Goal: Information Seeking & Learning: Compare options

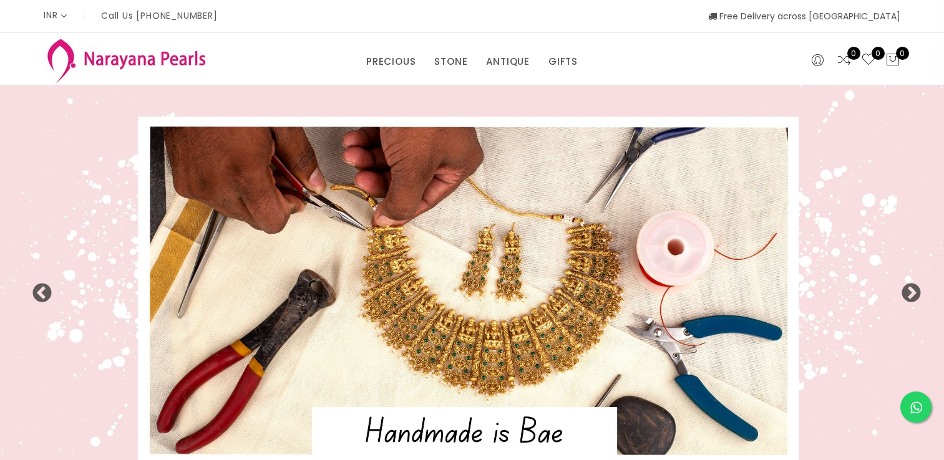
select select "INR"
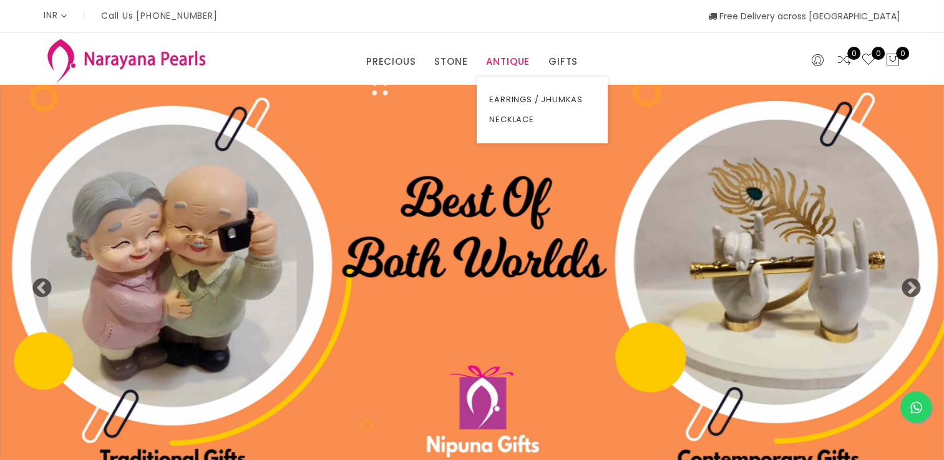
click at [511, 66] on link "ANTIQUE" at bounding box center [508, 61] width 44 height 19
click at [517, 114] on link "NECKLACE" at bounding box center [542, 120] width 106 height 20
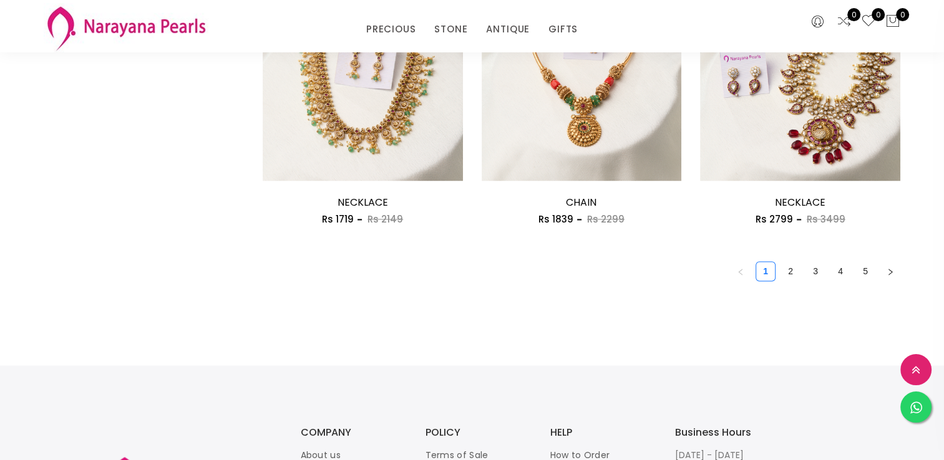
scroll to position [1783, 0]
click at [787, 272] on link "2" at bounding box center [790, 272] width 19 height 19
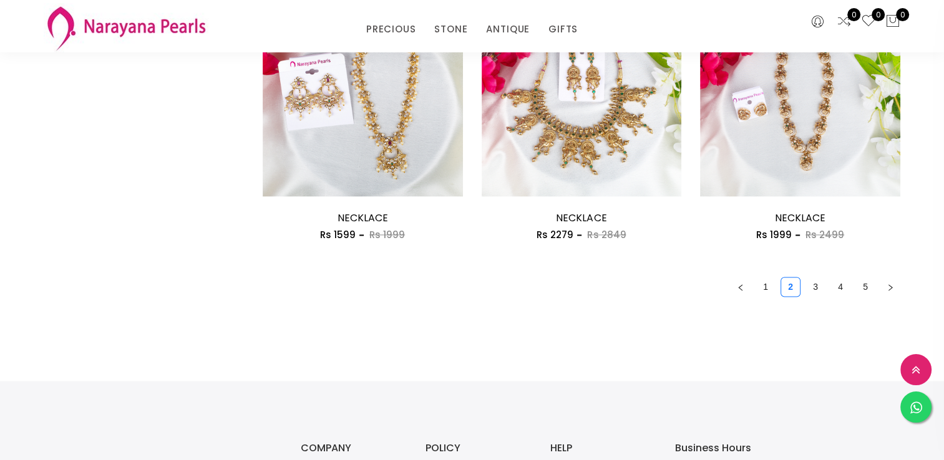
scroll to position [1771, 0]
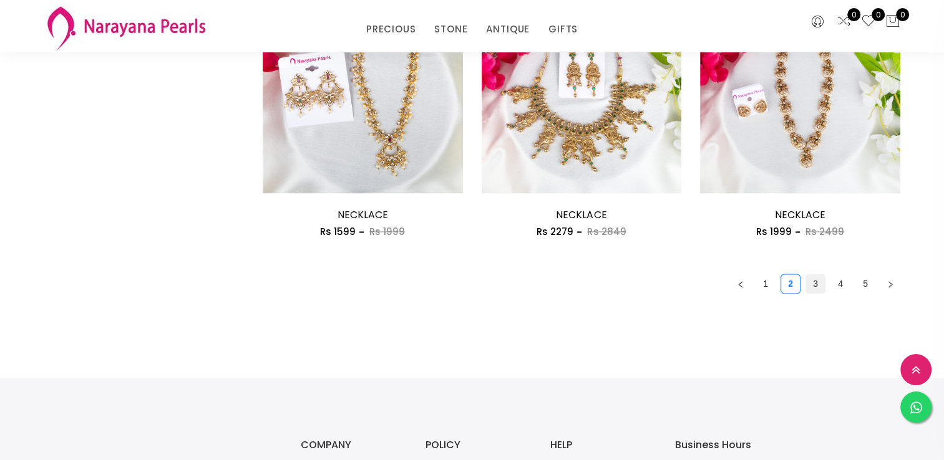
click at [813, 279] on link "3" at bounding box center [815, 283] width 19 height 19
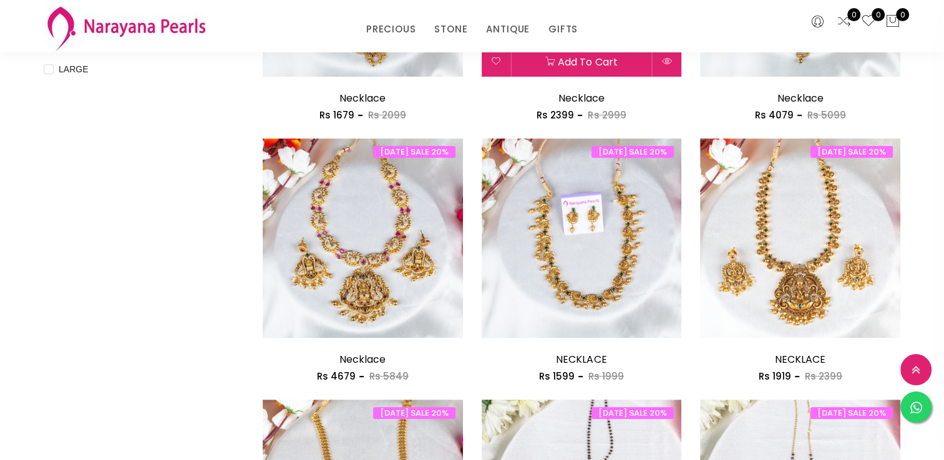
scroll to position [580, 0]
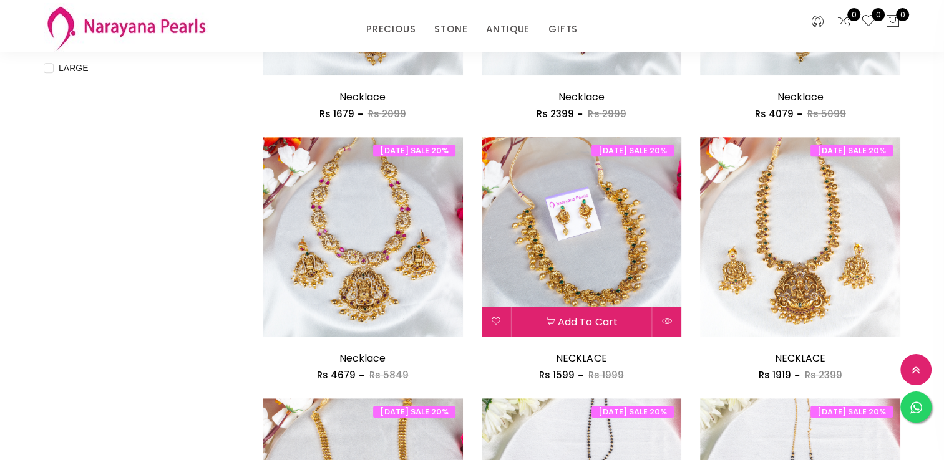
click at [541, 251] on img at bounding box center [582, 237] width 200 height 200
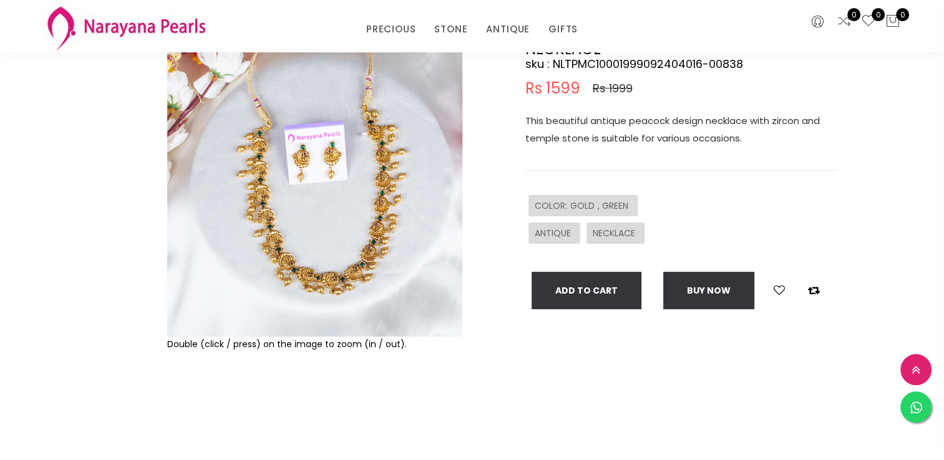
scroll to position [172, 0]
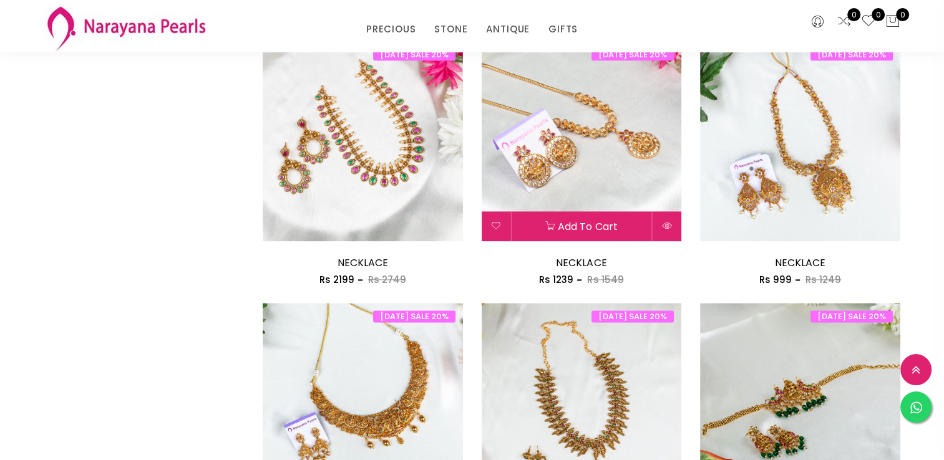
scroll to position [1460, 0]
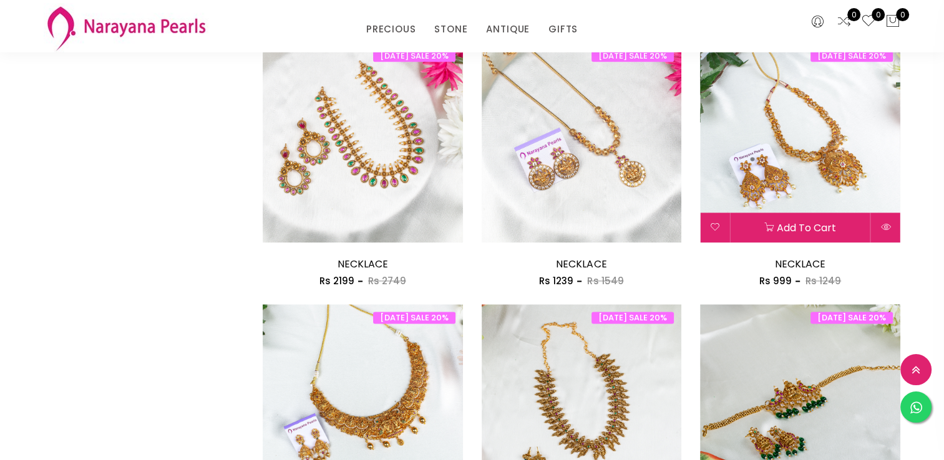
click at [757, 136] on img at bounding box center [800, 142] width 200 height 200
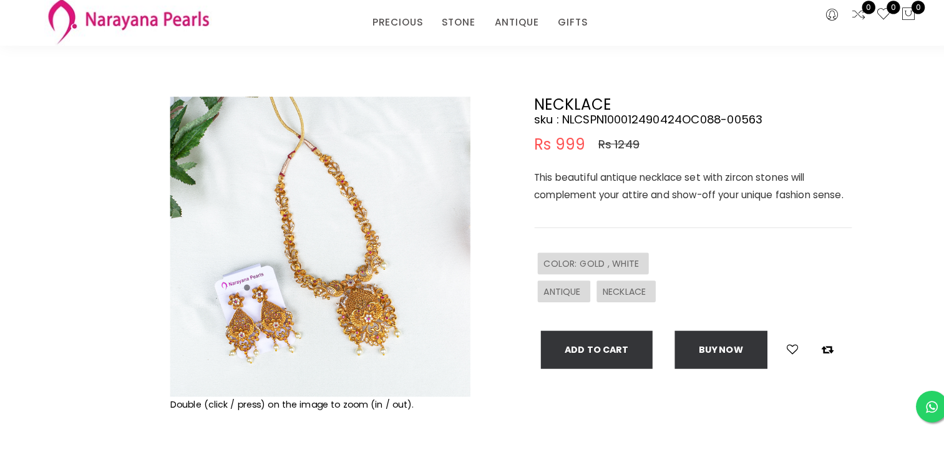
scroll to position [54, 0]
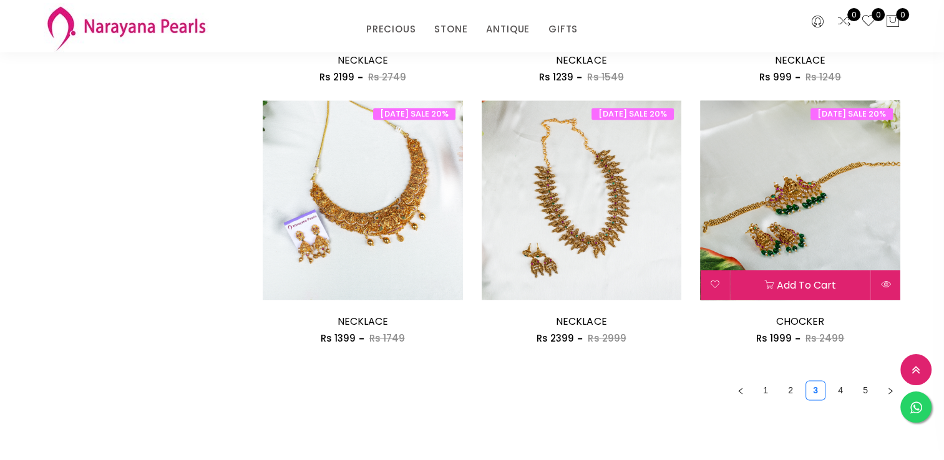
scroll to position [1710, 0]
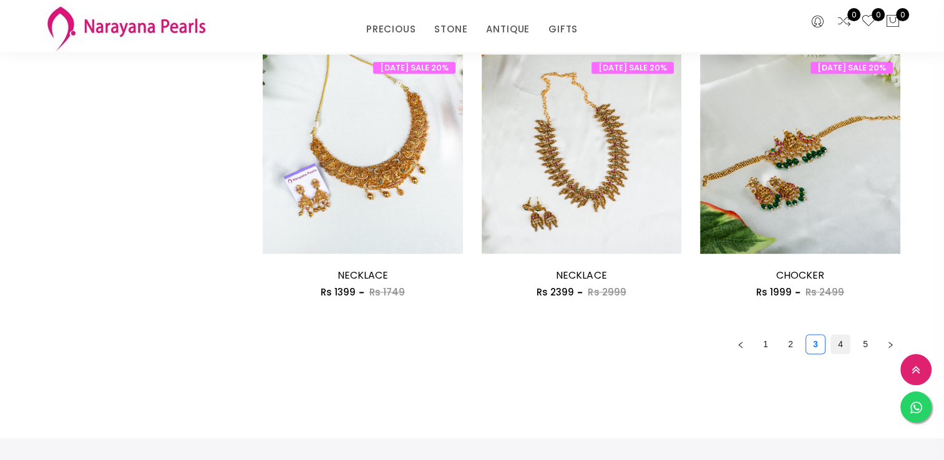
click at [833, 345] on link "4" at bounding box center [840, 344] width 19 height 19
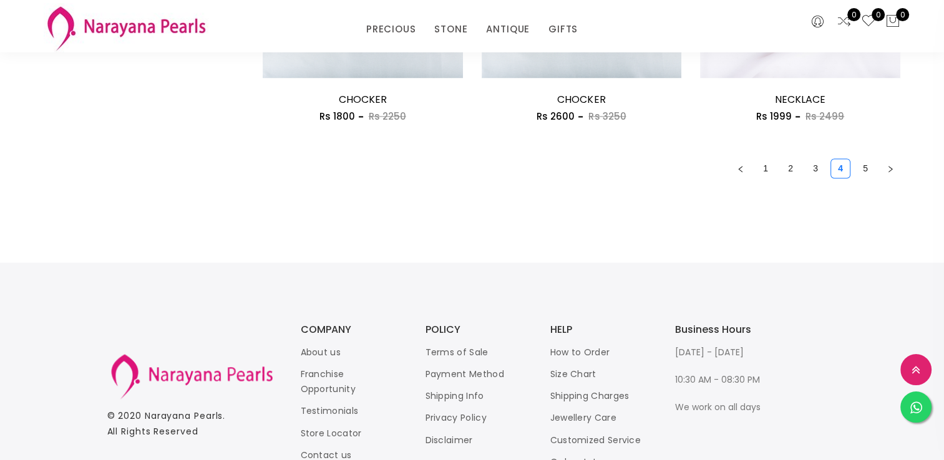
scroll to position [1733, 0]
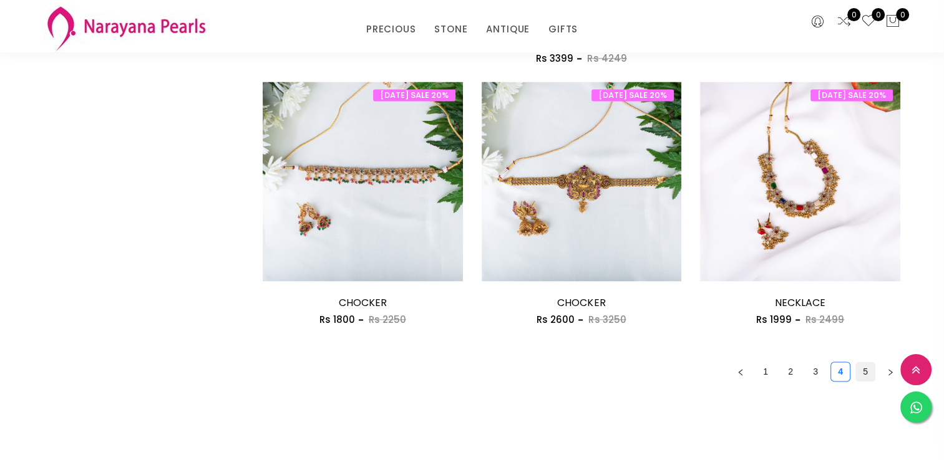
click at [869, 371] on link "5" at bounding box center [865, 371] width 19 height 19
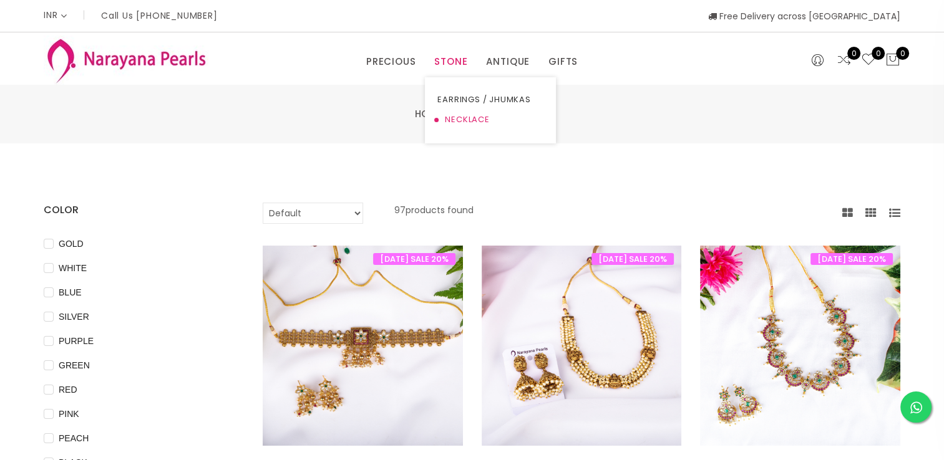
click at [467, 113] on link "NECKLACE" at bounding box center [490, 120] width 106 height 20
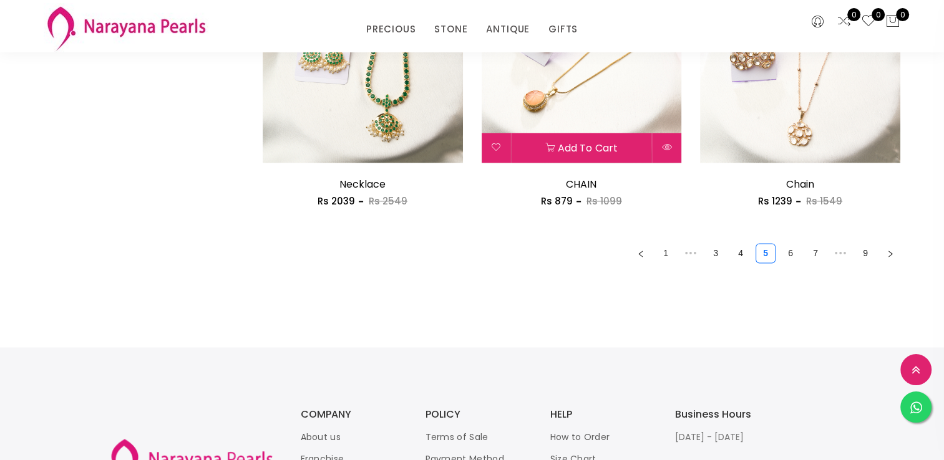
scroll to position [1803, 0]
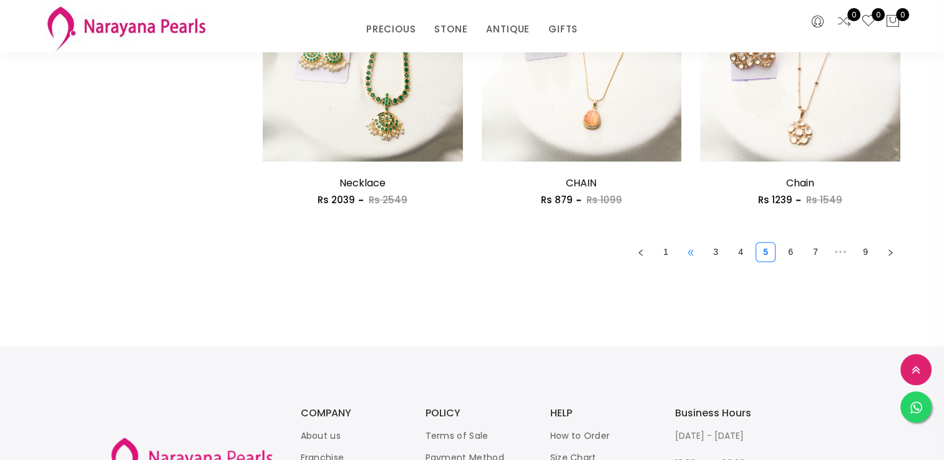
click at [688, 248] on span "•••" at bounding box center [691, 252] width 20 height 20
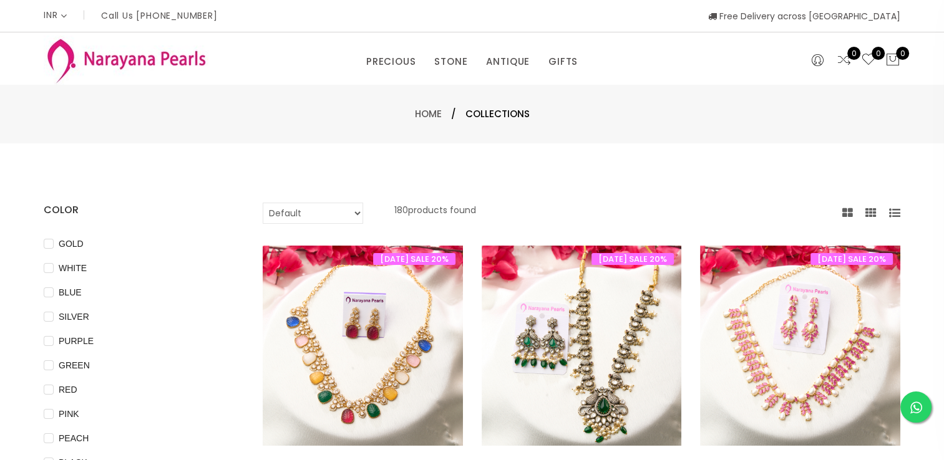
click at [688, 248] on div "[DATE] SALE 20% Add to cart NECKLACE Rs 1999 Rs [DATE] SALE 20% NECKLACE Rs 199…" at bounding box center [581, 377] width 219 height 262
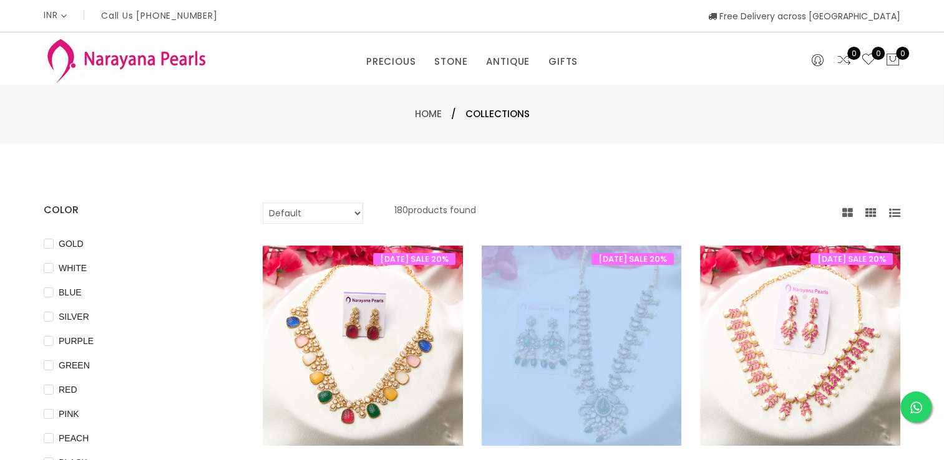
click at [688, 248] on div "[DATE] SALE 20% Add to cart NECKLACE Rs 1999 Rs [DATE] SALE 20% NECKLACE Rs 199…" at bounding box center [581, 377] width 219 height 262
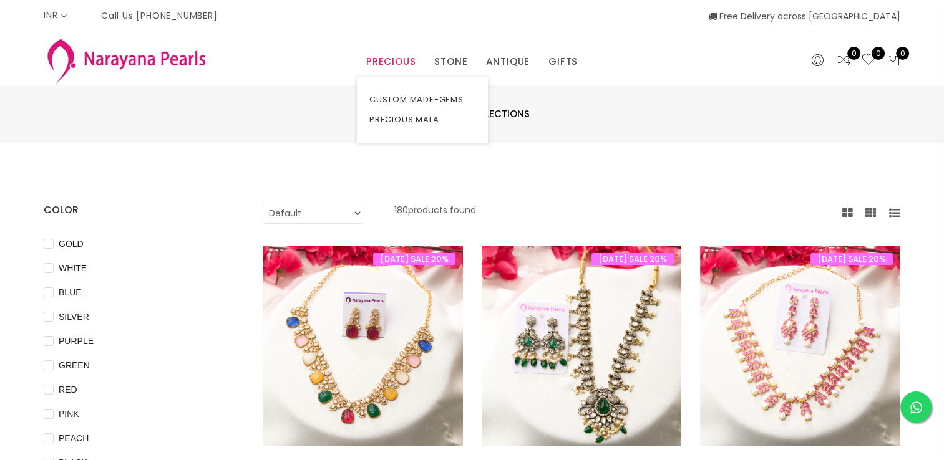
click at [404, 67] on link "PRECIOUS" at bounding box center [390, 61] width 49 height 19
click at [429, 104] on link "CUSTOM MADE-GEMS" at bounding box center [422, 100] width 106 height 20
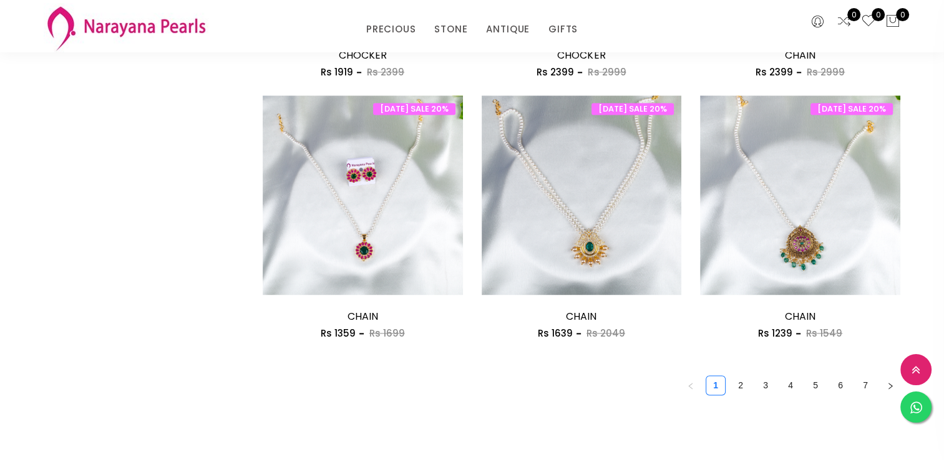
scroll to position [1670, 0]
click at [744, 377] on link "2" at bounding box center [740, 385] width 19 height 19
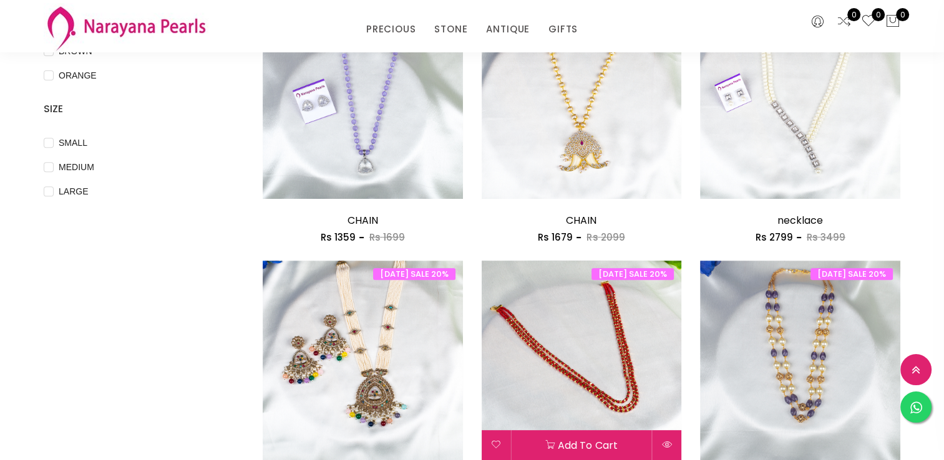
scroll to position [376, 0]
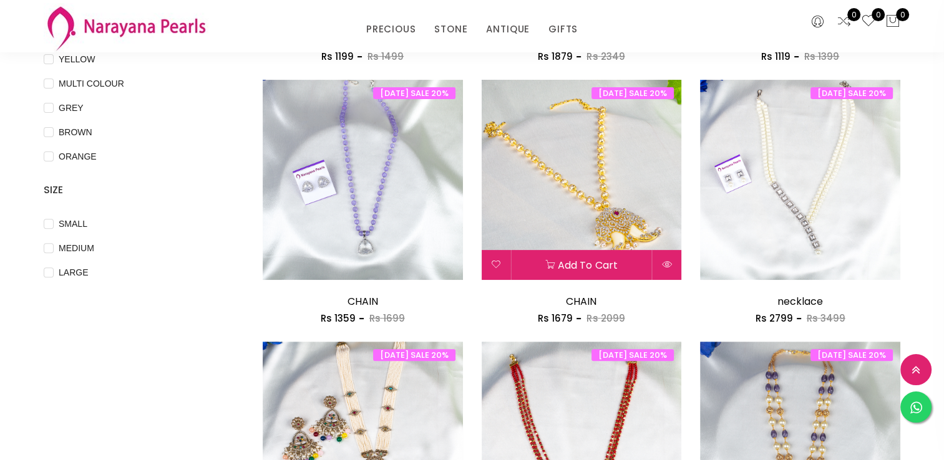
click at [596, 220] on img at bounding box center [582, 180] width 200 height 200
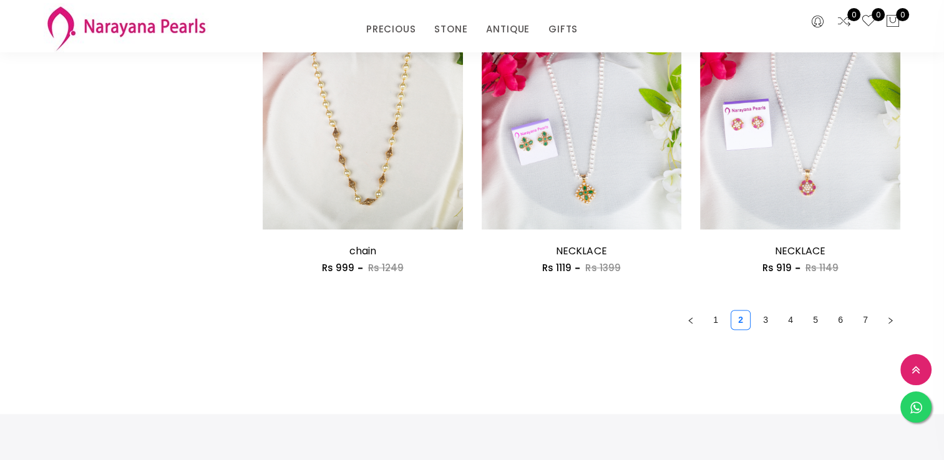
scroll to position [1817, 0]
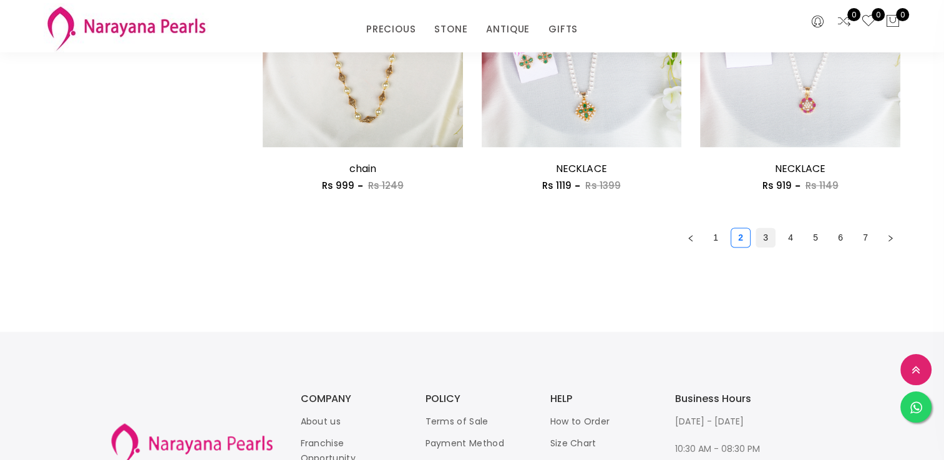
click at [761, 235] on link "3" at bounding box center [765, 237] width 19 height 19
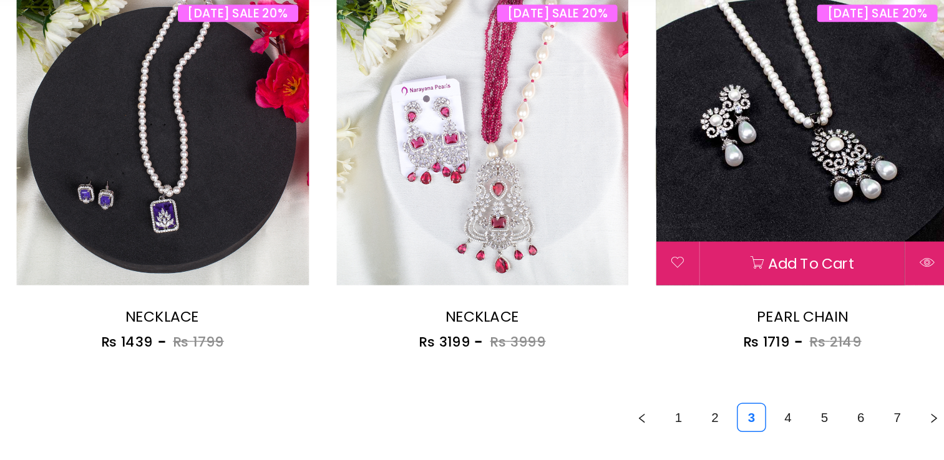
scroll to position [1709, 0]
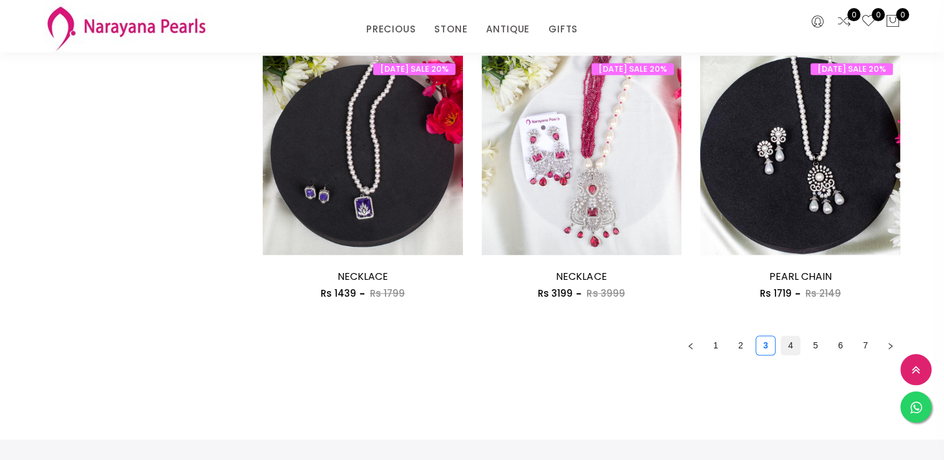
click at [790, 344] on link "4" at bounding box center [790, 345] width 19 height 19
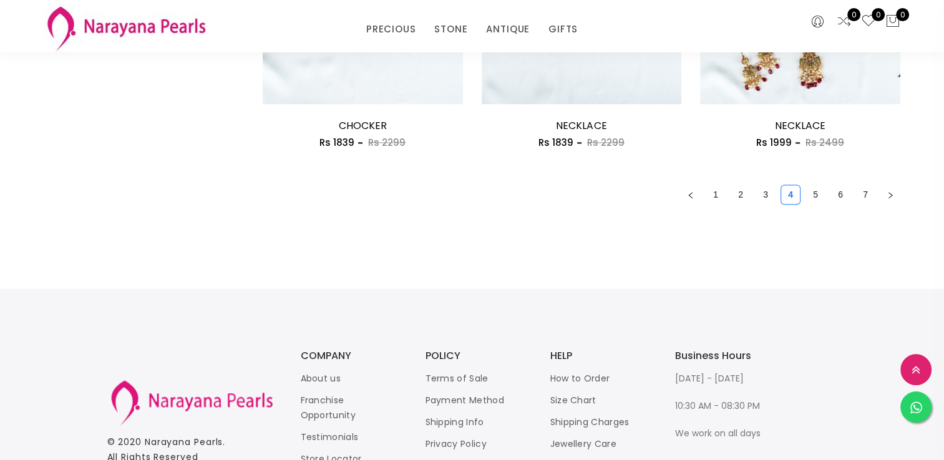
scroll to position [1861, 0]
click at [824, 186] on link "5" at bounding box center [815, 193] width 19 height 19
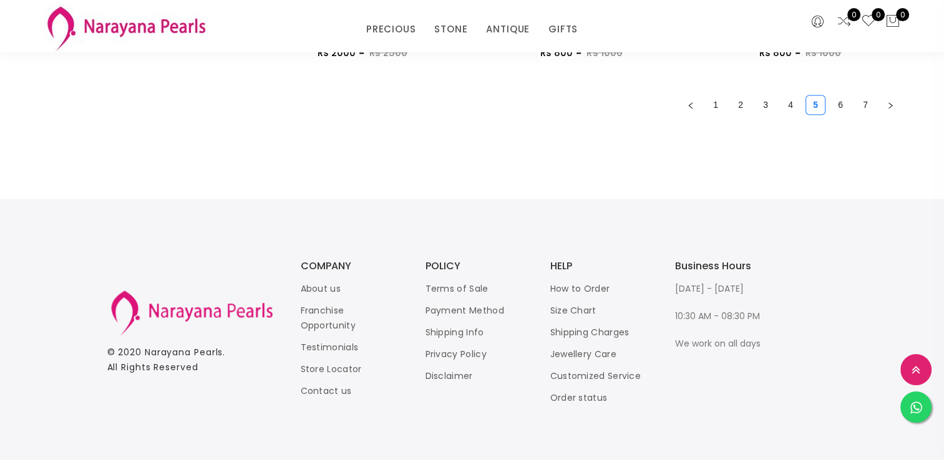
scroll to position [1954, 0]
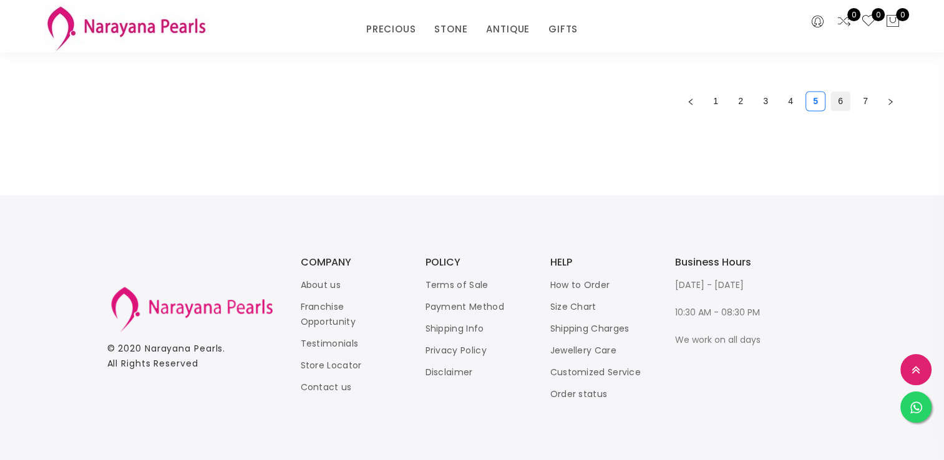
click at [842, 94] on link "6" at bounding box center [840, 101] width 19 height 19
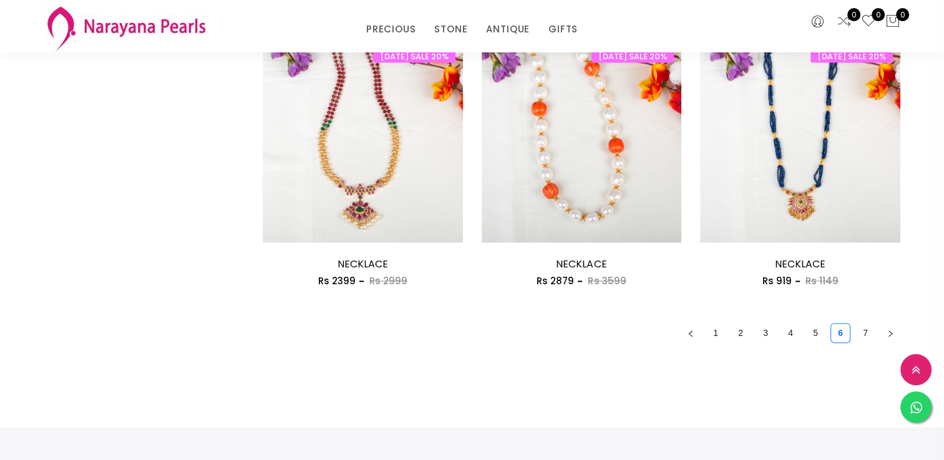
scroll to position [1721, 0]
click at [863, 332] on link "7" at bounding box center [865, 333] width 19 height 19
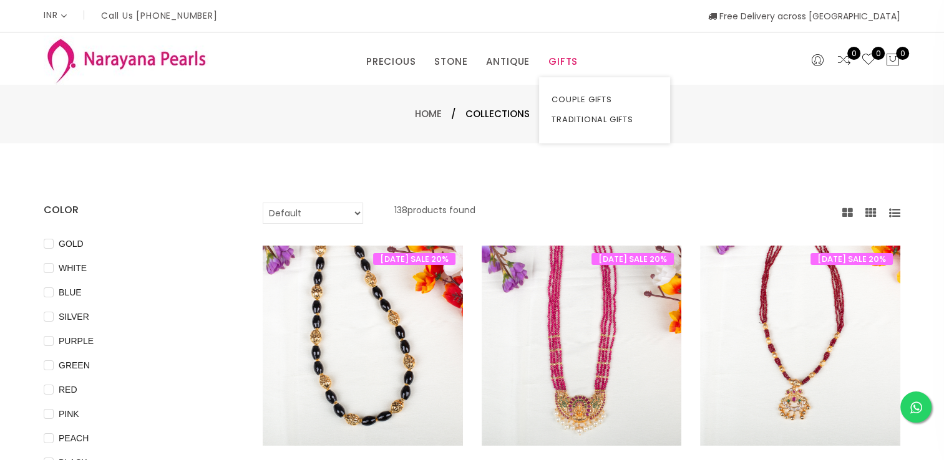
click at [556, 59] on link "GIFTS" at bounding box center [562, 61] width 29 height 19
click at [580, 118] on link "TRADITIONAL GIFTS" at bounding box center [604, 120] width 106 height 20
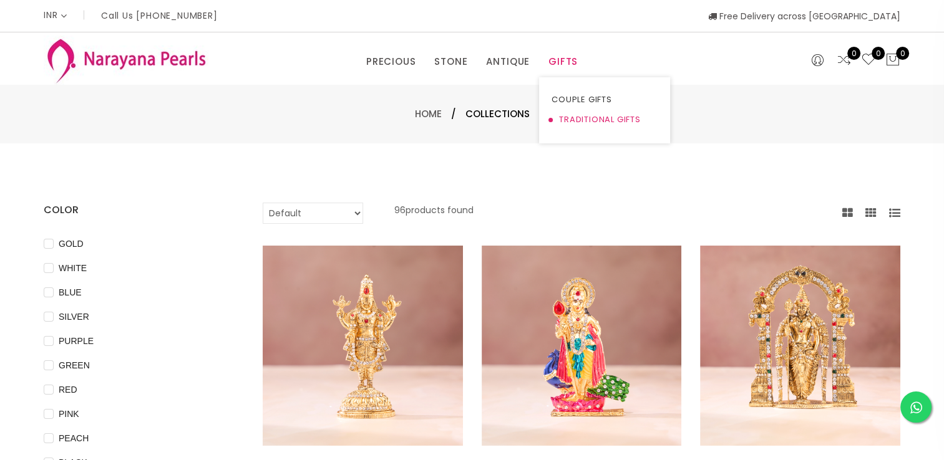
click at [580, 118] on link "TRADITIONAL GIFTS" at bounding box center [604, 120] width 106 height 20
click at [496, 60] on link "ANTIQUE" at bounding box center [508, 61] width 44 height 19
click at [517, 95] on link "EARRINGS / JHUMKAS" at bounding box center [542, 100] width 106 height 20
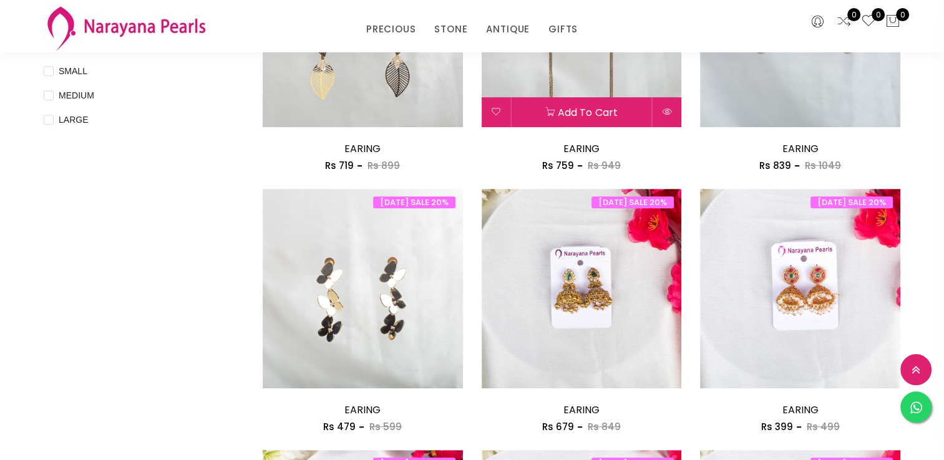
scroll to position [528, 0]
